Goal: Task Accomplishment & Management: Use online tool/utility

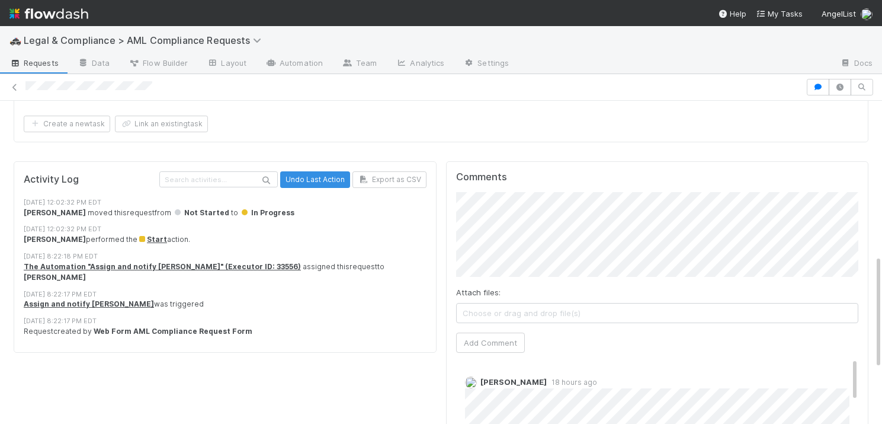
scroll to position [435, 0]
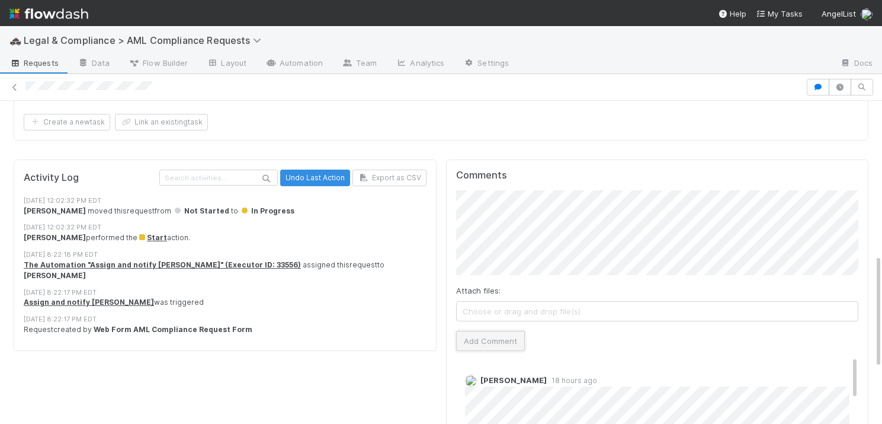
click at [503, 331] on button "Add Comment" at bounding box center [490, 341] width 69 height 20
click at [30, 63] on span "Requests" at bounding box center [33, 63] width 49 height 12
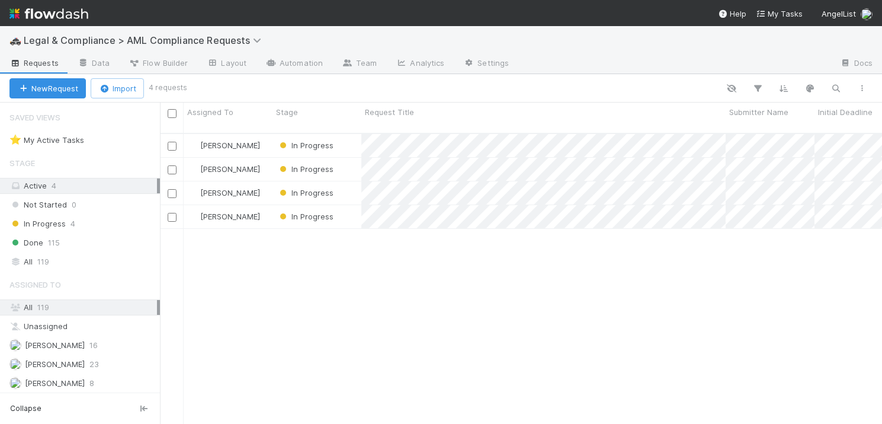
scroll to position [300, 722]
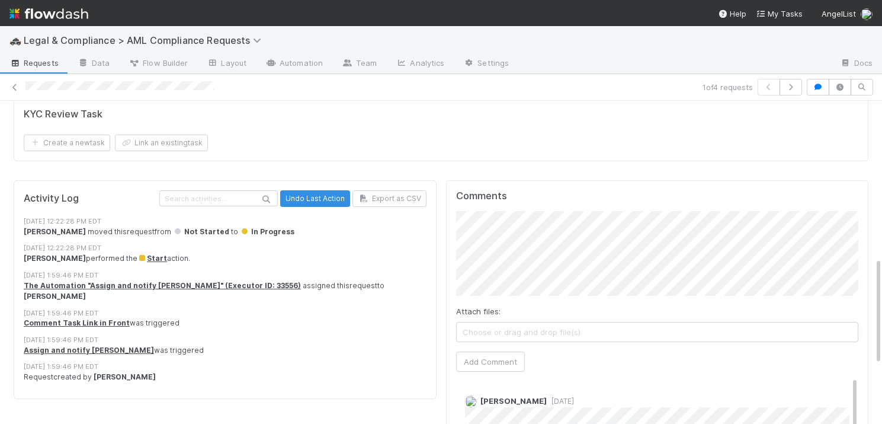
scroll to position [442, 0]
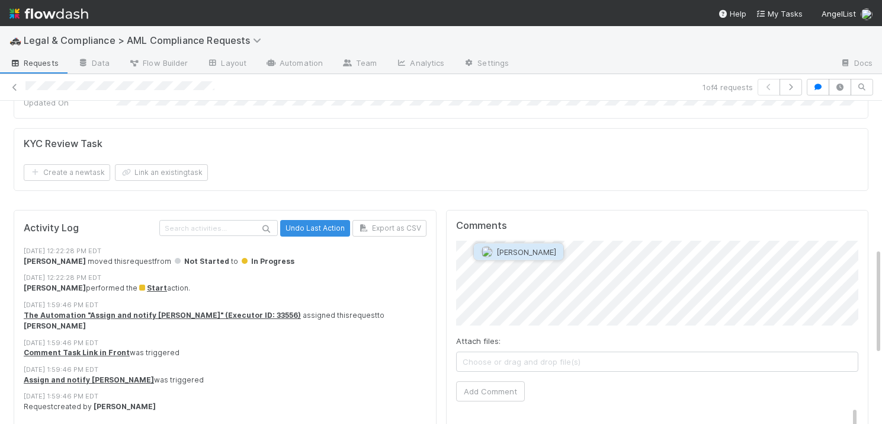
click at [511, 251] on span "Gabe Wieder" at bounding box center [526, 251] width 60 height 9
click at [534, 294] on span "Madison Stomberg" at bounding box center [517, 298] width 60 height 9
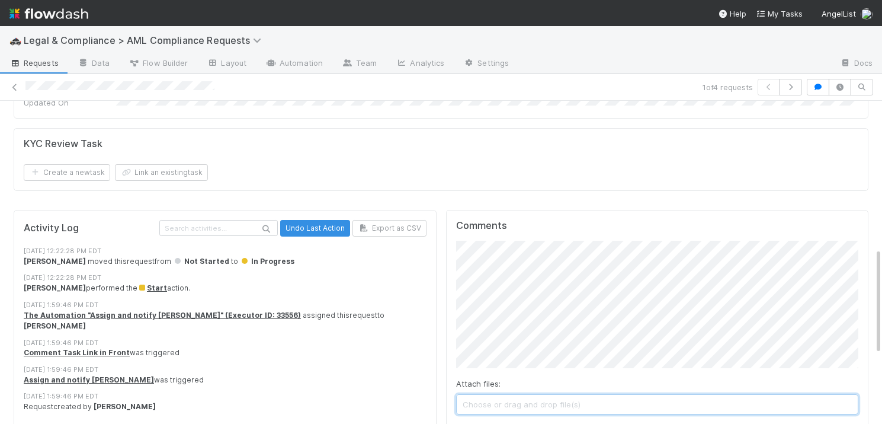
click at [497, 394] on span "Choose or drag and drop file(s)" at bounding box center [658, 403] width 402 height 19
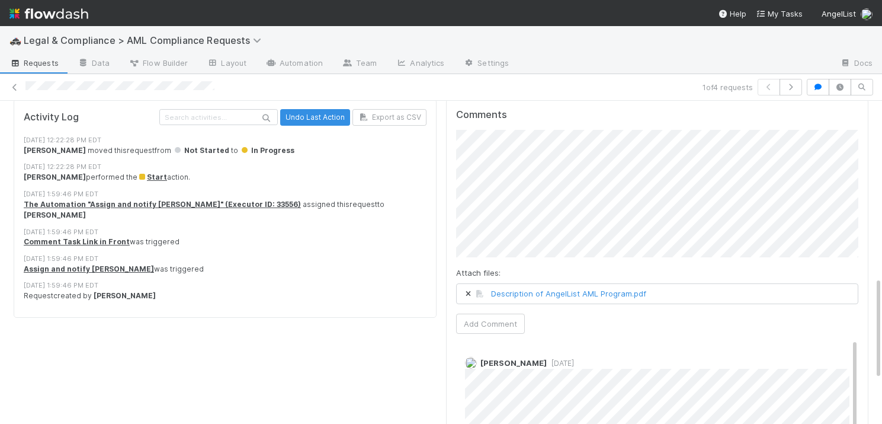
scroll to position [551, 0]
click at [493, 315] on button "Add Comment" at bounding box center [490, 325] width 69 height 20
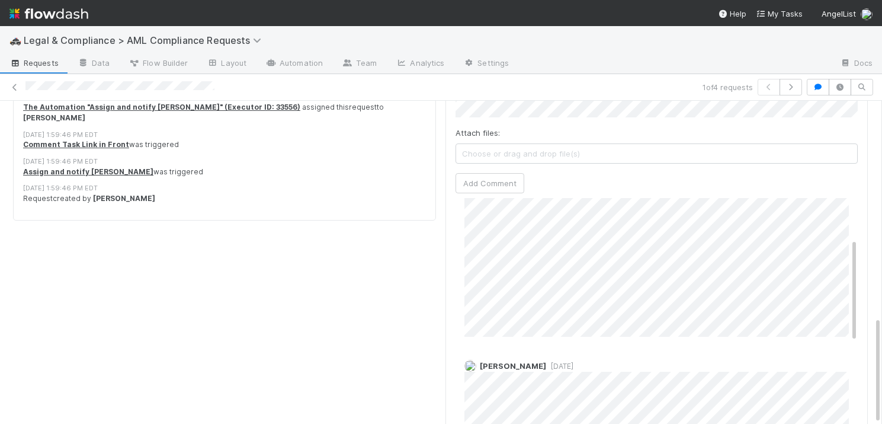
scroll to position [89, 0]
click at [488, 173] on button "Add Comment" at bounding box center [489, 183] width 69 height 20
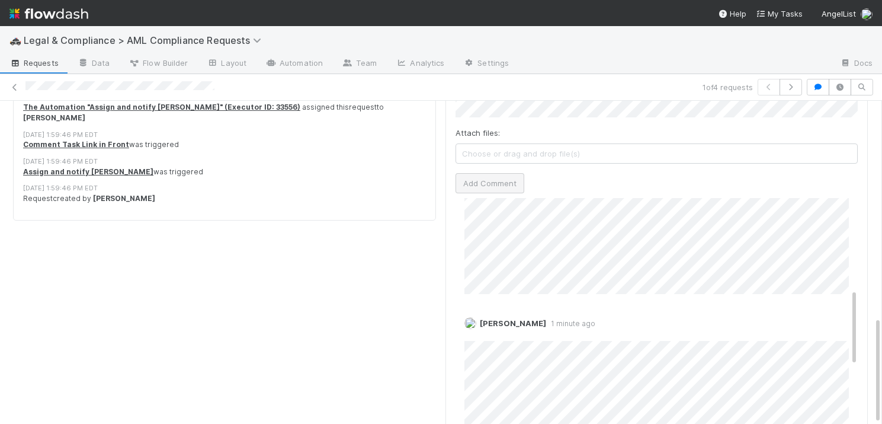
scroll to position [279, 0]
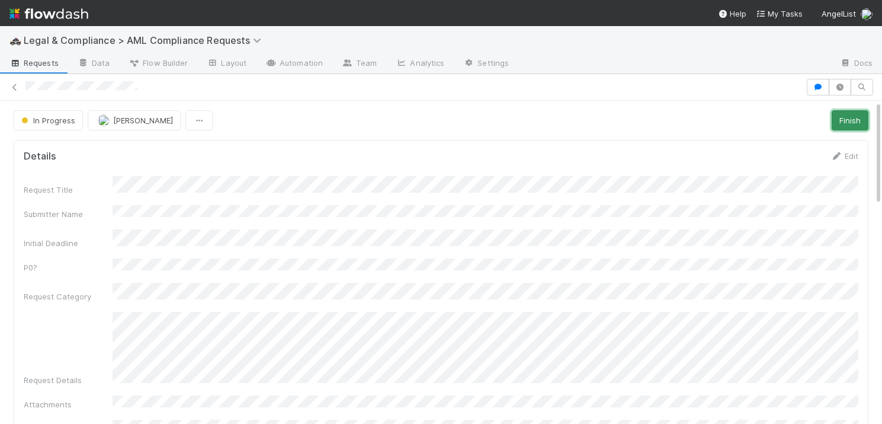
click at [847, 121] on button "Finish" at bounding box center [850, 120] width 37 height 20
click at [30, 64] on span "Requests" at bounding box center [33, 63] width 49 height 12
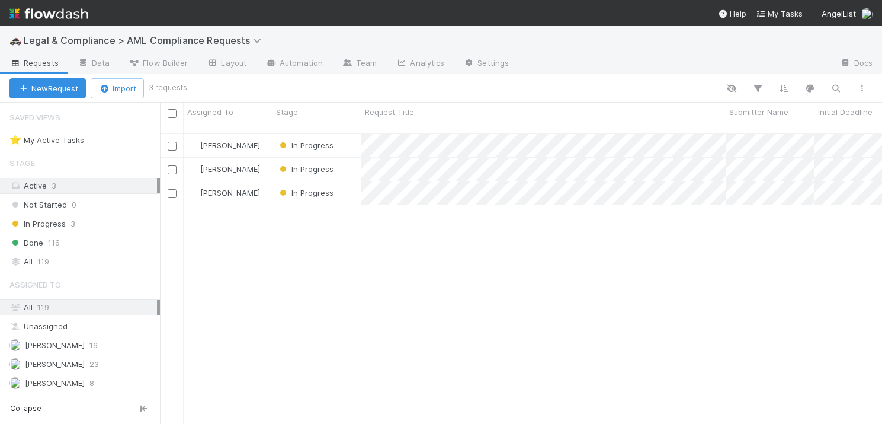
scroll to position [300, 722]
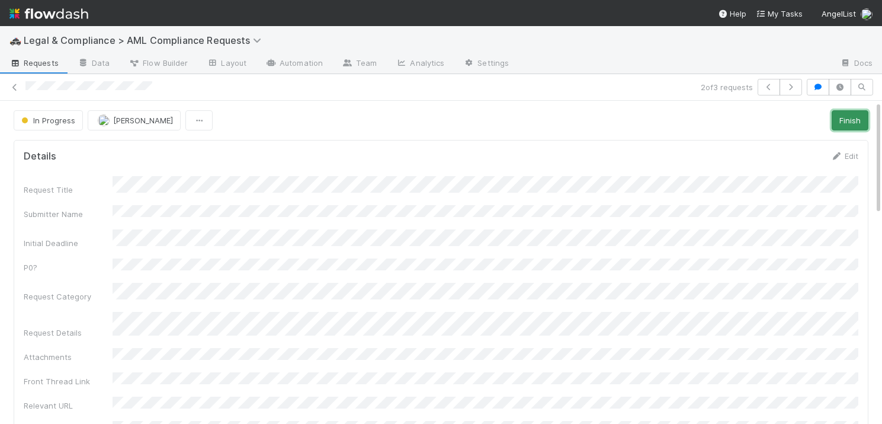
click at [842, 123] on button "Finish" at bounding box center [850, 120] width 37 height 20
click at [28, 65] on span "Requests" at bounding box center [33, 63] width 49 height 12
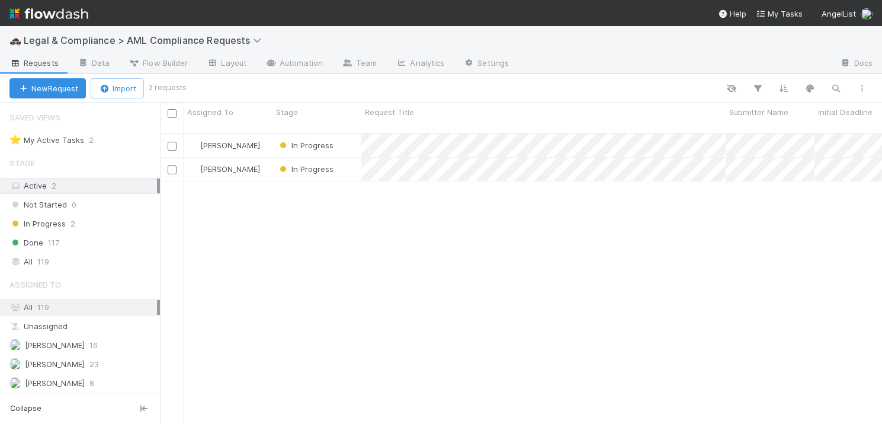
scroll to position [300, 722]
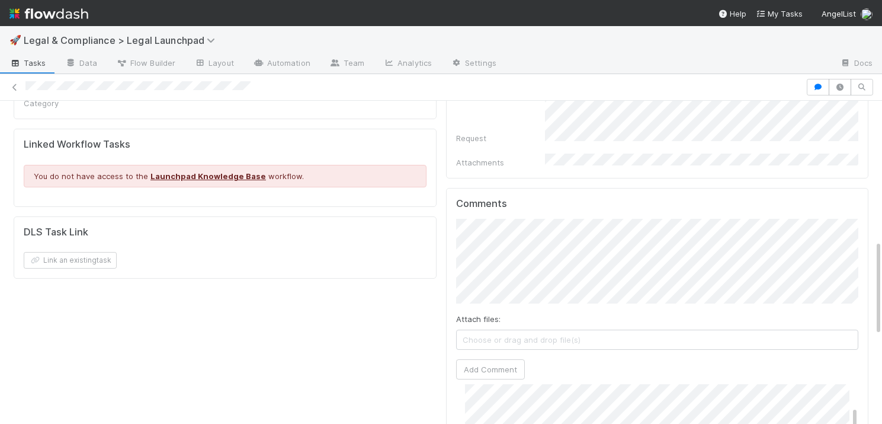
scroll to position [30, 0]
click at [501, 359] on button "Add Comment" at bounding box center [490, 369] width 69 height 20
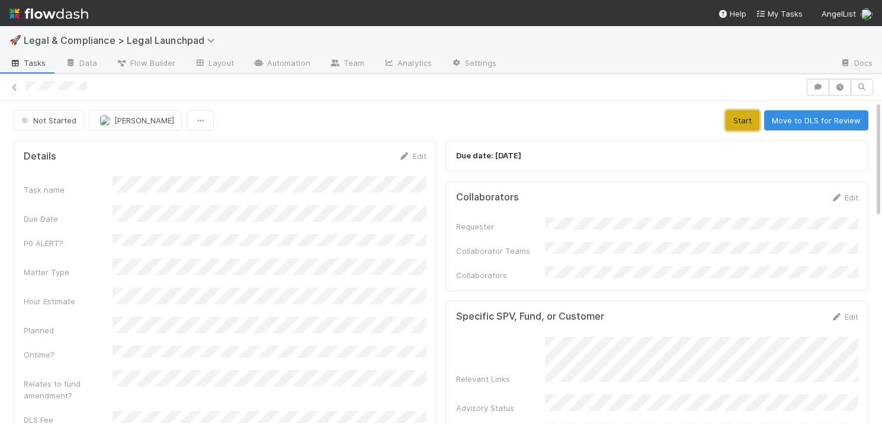
click at [745, 124] on button "Start" at bounding box center [743, 120] width 34 height 20
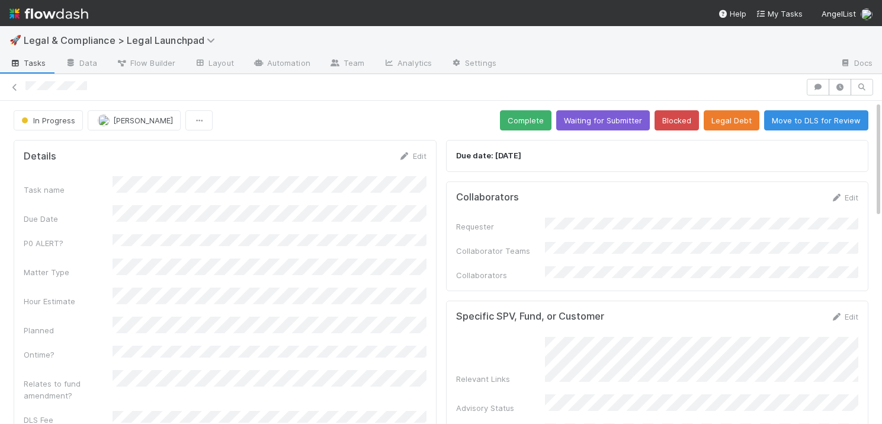
click at [36, 61] on span "Tasks" at bounding box center [27, 63] width 37 height 12
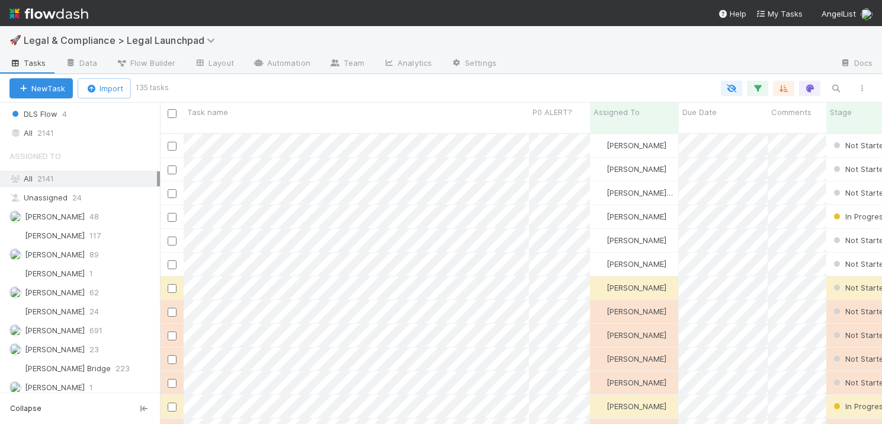
scroll to position [438, 0]
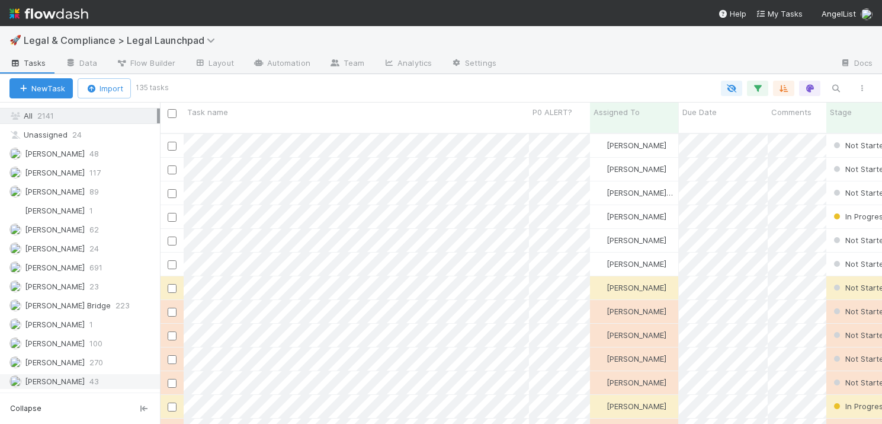
click at [48, 381] on span "[PERSON_NAME]" at bounding box center [55, 380] width 60 height 9
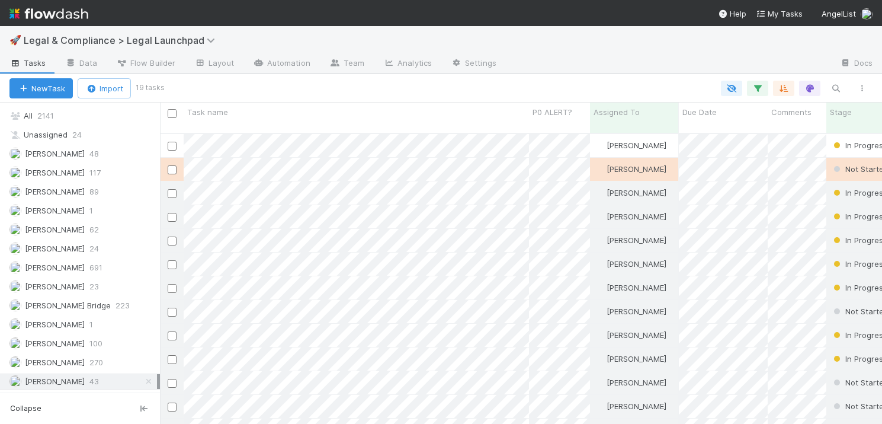
scroll to position [300, 722]
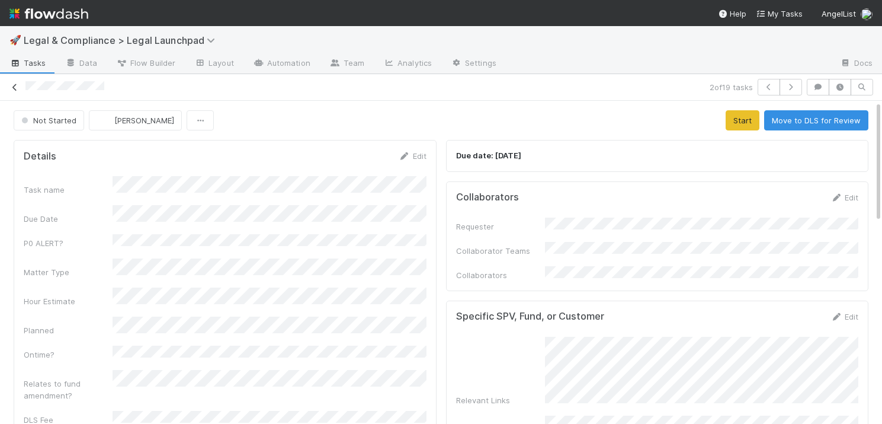
click at [13, 85] on icon at bounding box center [15, 88] width 12 height 8
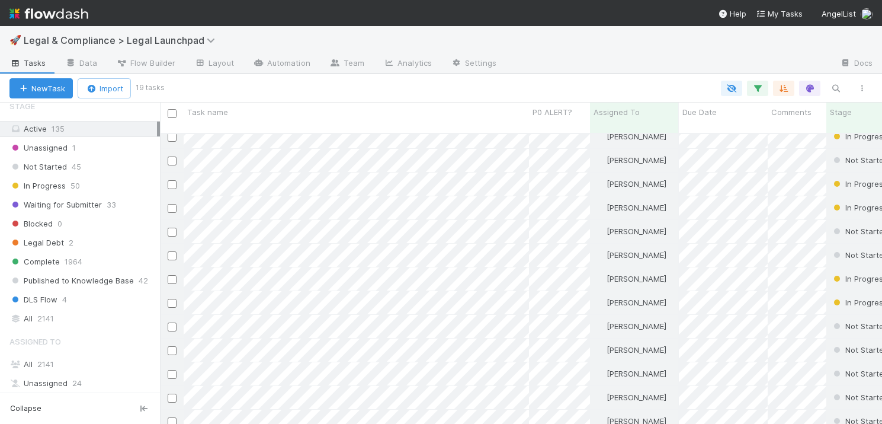
scroll to position [195, 0]
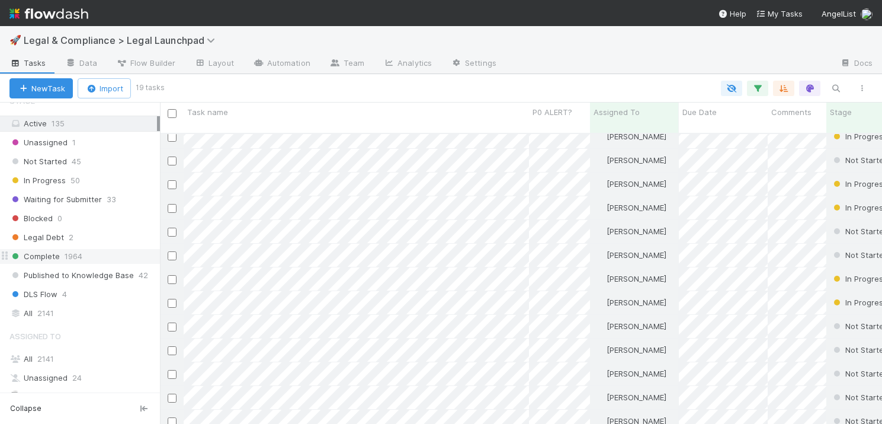
click at [43, 256] on span "Complete" at bounding box center [34, 256] width 50 height 15
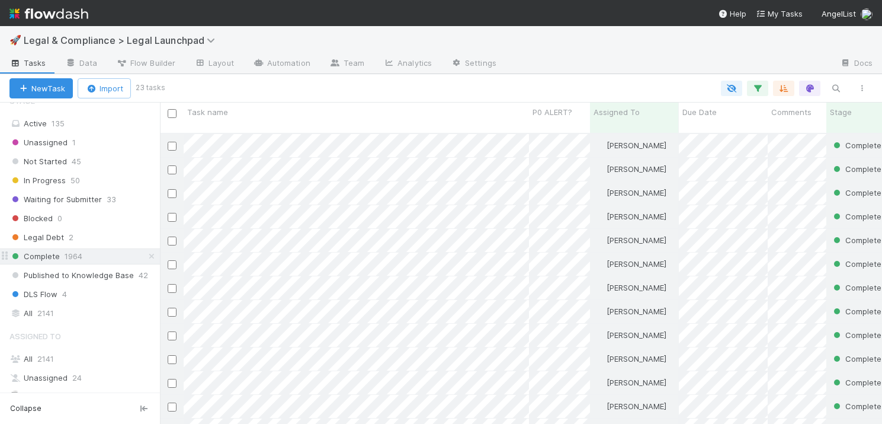
scroll to position [300, 722]
